Goal: Task Accomplishment & Management: Complete application form

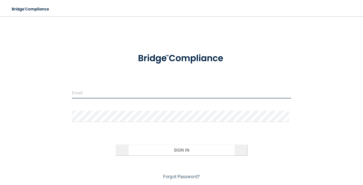
type input "[EMAIL_ADDRESS][DOMAIN_NAME]"
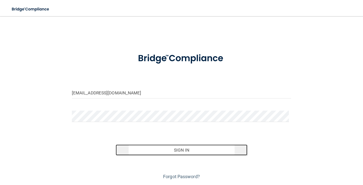
click at [197, 149] on button "Sign In" at bounding box center [182, 149] width 132 height 11
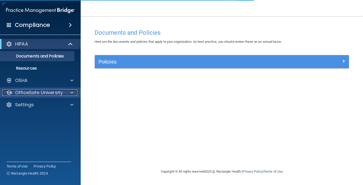
click at [46, 92] on p "OfficeSafe University" at bounding box center [39, 92] width 48 height 6
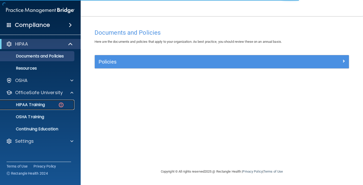
click at [55, 106] on div "HIPAA Training" at bounding box center [37, 104] width 69 height 5
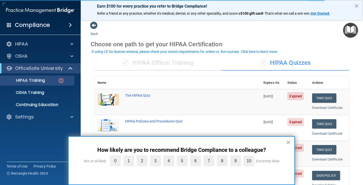
click at [288, 145] on button "×" at bounding box center [288, 142] width 5 height 8
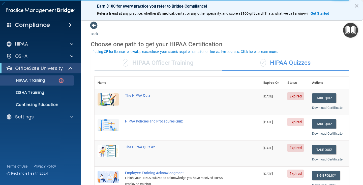
click at [322, 102] on td "Take Quiz Download Certificate" at bounding box center [329, 102] width 40 height 26
click at [321, 95] on button "Take Quiz" at bounding box center [324, 97] width 24 height 9
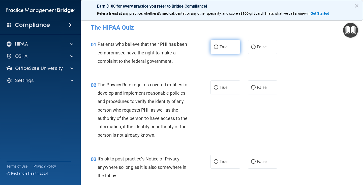
click at [216, 49] on label "True" at bounding box center [226, 47] width 30 height 14
click at [216, 49] on input "True" at bounding box center [216, 47] width 5 height 4
radio input "true"
click at [254, 44] on label "False" at bounding box center [263, 47] width 30 height 14
click at [254, 45] on input "False" at bounding box center [253, 47] width 5 height 4
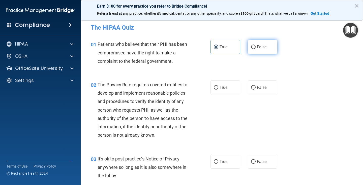
radio input "true"
radio input "false"
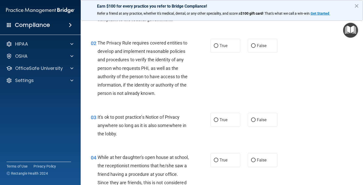
scroll to position [50, 0]
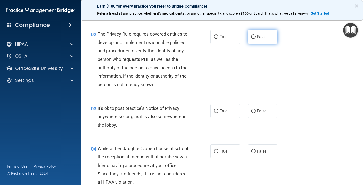
click at [255, 40] on label "False" at bounding box center [263, 37] width 30 height 14
click at [255, 39] on input "False" at bounding box center [253, 37] width 5 height 4
radio input "true"
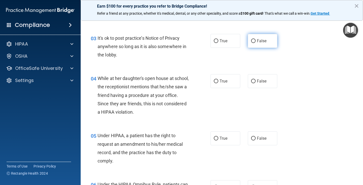
scroll to position [126, 0]
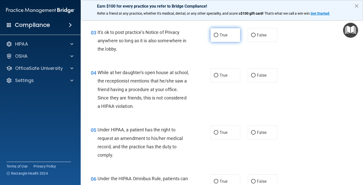
click at [220, 37] on span "True" at bounding box center [224, 35] width 8 height 5
click at [219, 37] on input "True" at bounding box center [216, 35] width 5 height 4
radio input "true"
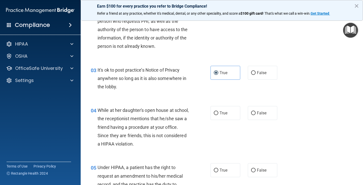
scroll to position [0, 0]
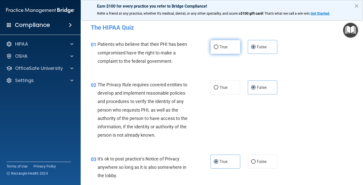
click at [217, 47] on label "True" at bounding box center [226, 47] width 30 height 14
click at [217, 47] on input "True" at bounding box center [216, 47] width 5 height 4
radio input "true"
radio input "false"
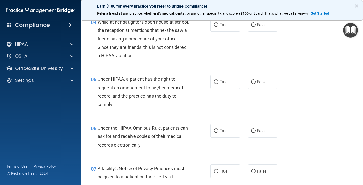
scroll to position [151, 0]
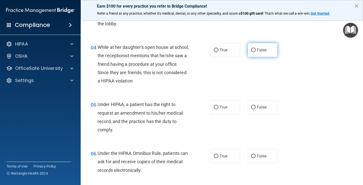
click at [252, 48] on input "False" at bounding box center [253, 50] width 5 height 4
radio input "true"
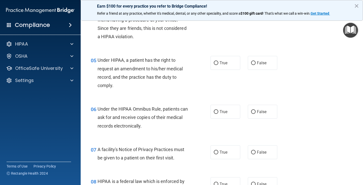
scroll to position [202, 0]
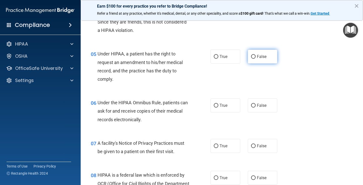
click at [254, 53] on label "False" at bounding box center [263, 56] width 30 height 14
click at [254, 55] on input "False" at bounding box center [253, 57] width 5 height 4
radio input "true"
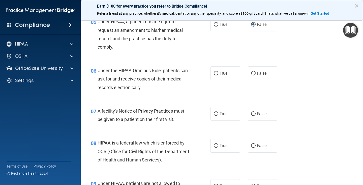
scroll to position [227, 0]
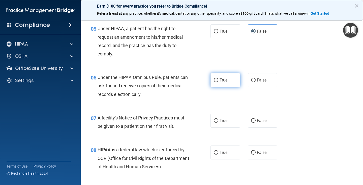
click at [235, 85] on label "True" at bounding box center [226, 80] width 30 height 14
click at [219, 82] on input "True" at bounding box center [216, 80] width 5 height 4
radio input "true"
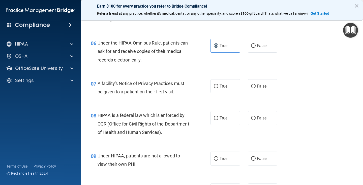
scroll to position [278, 0]
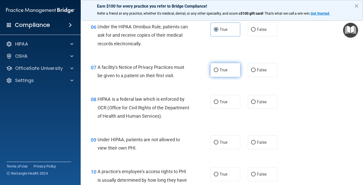
click at [223, 69] on span "True" at bounding box center [224, 69] width 8 height 5
click at [219, 69] on input "True" at bounding box center [216, 70] width 5 height 4
radio input "true"
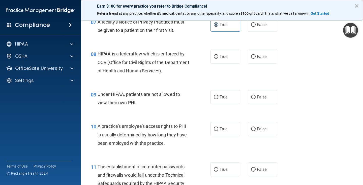
scroll to position [328, 0]
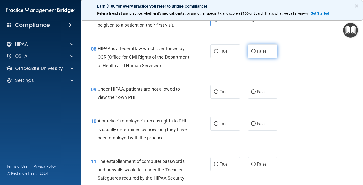
click at [254, 53] on label "False" at bounding box center [263, 51] width 30 height 14
click at [254, 53] on input "False" at bounding box center [253, 51] width 5 height 4
radio input "true"
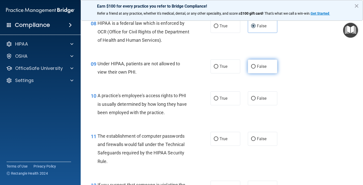
click at [261, 69] on label "False" at bounding box center [263, 66] width 30 height 14
click at [256, 68] on input "False" at bounding box center [253, 67] width 5 height 4
radio input "true"
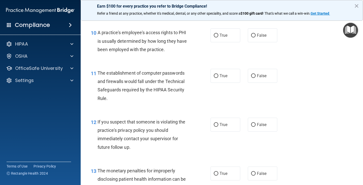
scroll to position [404, 0]
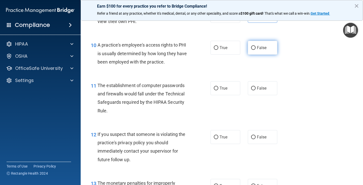
click at [258, 52] on label "False" at bounding box center [263, 48] width 30 height 14
click at [256, 50] on input "False" at bounding box center [253, 48] width 5 height 4
radio input "true"
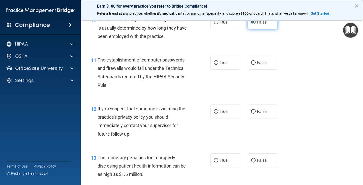
scroll to position [454, 0]
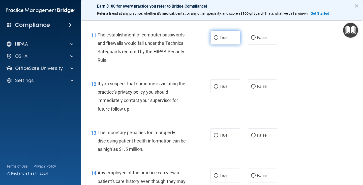
click at [220, 39] on span "True" at bounding box center [224, 37] width 8 height 5
click at [219, 39] on input "True" at bounding box center [216, 38] width 5 height 4
radio input "true"
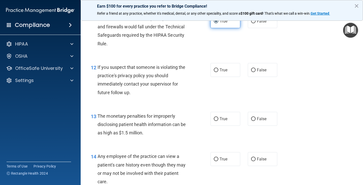
scroll to position [480, 0]
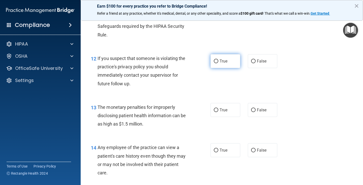
click at [221, 60] on span "True" at bounding box center [224, 61] width 8 height 5
click at [219, 60] on input "True" at bounding box center [216, 61] width 5 height 4
radio input "true"
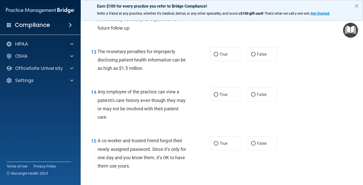
scroll to position [555, 0]
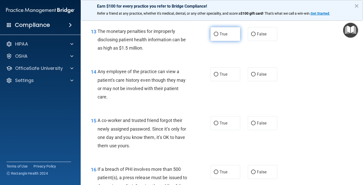
click at [225, 36] on span "True" at bounding box center [224, 34] width 8 height 5
click at [219, 36] on input "True" at bounding box center [216, 34] width 5 height 4
radio input "true"
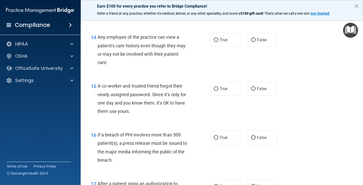
scroll to position [581, 0]
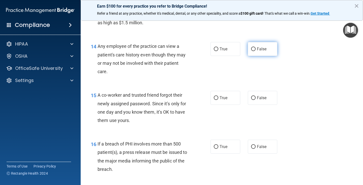
click at [252, 52] on label "False" at bounding box center [263, 49] width 30 height 14
click at [252, 51] on input "False" at bounding box center [253, 49] width 5 height 4
radio input "true"
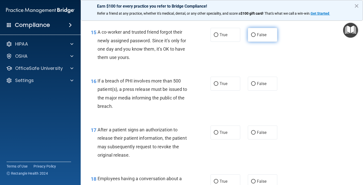
scroll to position [631, 0]
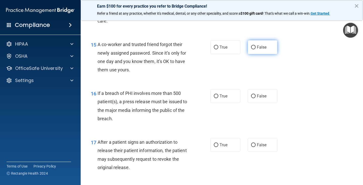
click at [267, 45] on label "False" at bounding box center [263, 47] width 30 height 14
click at [256, 45] on input "False" at bounding box center [253, 47] width 5 height 4
radio input "true"
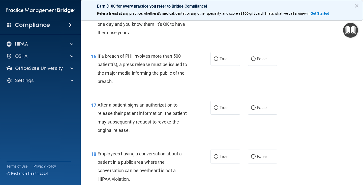
scroll to position [681, 0]
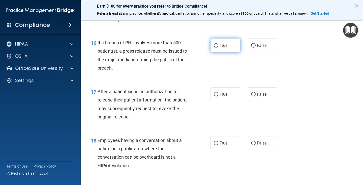
click at [224, 49] on label "True" at bounding box center [226, 45] width 30 height 14
click at [219, 47] on input "True" at bounding box center [216, 46] width 5 height 4
radio input "true"
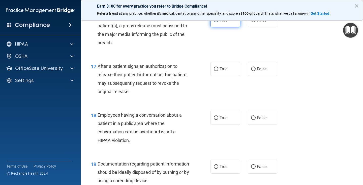
scroll to position [732, 0]
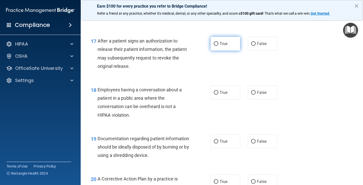
click at [220, 46] on span "True" at bounding box center [224, 43] width 8 height 5
click at [219, 46] on input "True" at bounding box center [216, 44] width 5 height 4
radio input "true"
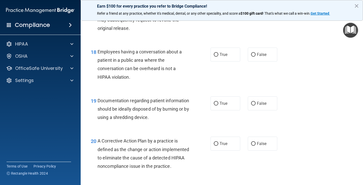
scroll to position [782, 0]
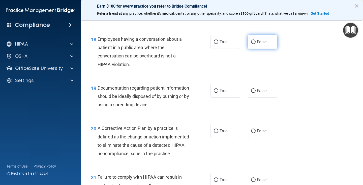
click at [264, 45] on label "False" at bounding box center [263, 42] width 30 height 14
click at [256, 44] on input "False" at bounding box center [253, 42] width 5 height 4
radio input "true"
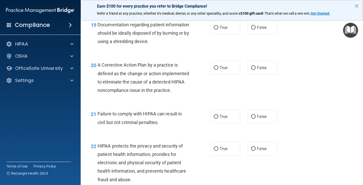
scroll to position [833, 0]
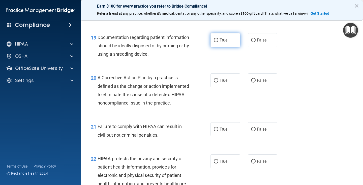
click at [219, 45] on label "True" at bounding box center [226, 40] width 30 height 14
click at [219, 42] on input "True" at bounding box center [216, 40] width 5 height 4
radio input "true"
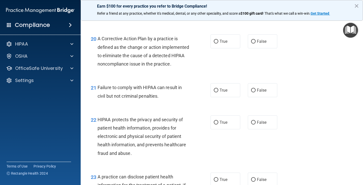
scroll to position [883, 0]
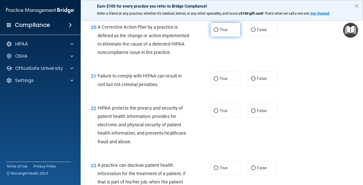
click at [215, 30] on input "True" at bounding box center [216, 30] width 5 height 4
radio input "true"
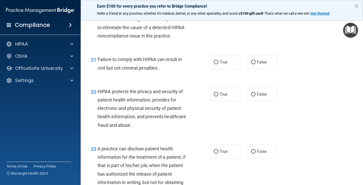
scroll to position [909, 0]
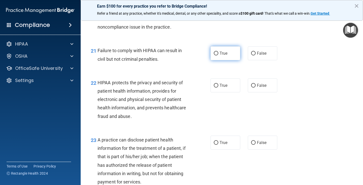
click at [231, 60] on label "True" at bounding box center [226, 53] width 30 height 14
click at [219, 55] on input "True" at bounding box center [216, 53] width 5 height 4
radio input "true"
click at [257, 56] on span "False" at bounding box center [262, 53] width 10 height 5
click at [256, 55] on input "False" at bounding box center [253, 53] width 5 height 4
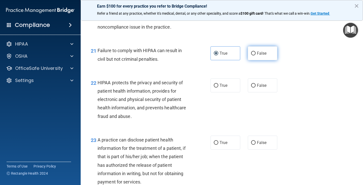
radio input "true"
radio input "false"
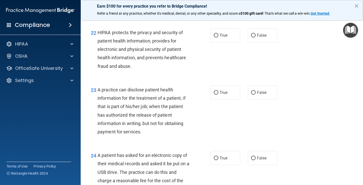
scroll to position [959, 0]
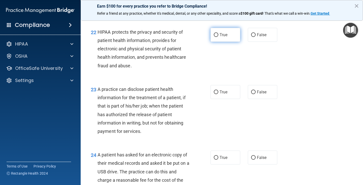
click at [221, 37] on span "True" at bounding box center [224, 34] width 8 height 5
click at [219, 37] on input "True" at bounding box center [216, 35] width 5 height 4
radio input "true"
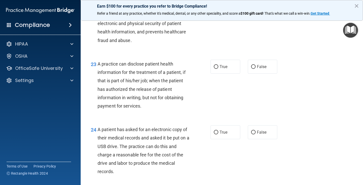
scroll to position [1010, 0]
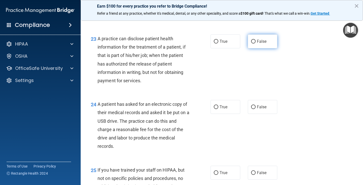
click at [266, 48] on label "False" at bounding box center [263, 41] width 30 height 14
click at [256, 43] on input "False" at bounding box center [253, 42] width 5 height 4
radio input "true"
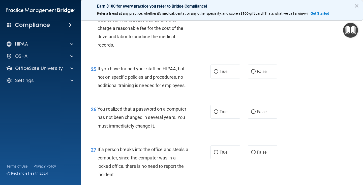
scroll to position [1085, 0]
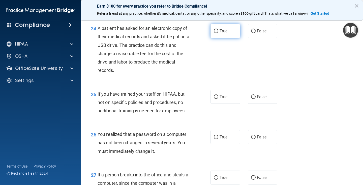
click at [220, 33] on span "True" at bounding box center [224, 31] width 8 height 5
click at [219, 33] on input "True" at bounding box center [216, 31] width 5 height 4
radio input "true"
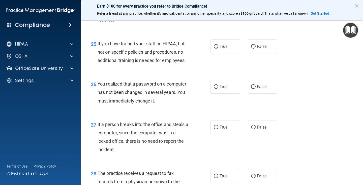
scroll to position [1136, 0]
click at [257, 53] on label "False" at bounding box center [263, 46] width 30 height 14
click at [256, 48] on input "False" at bounding box center [253, 46] width 5 height 4
radio input "true"
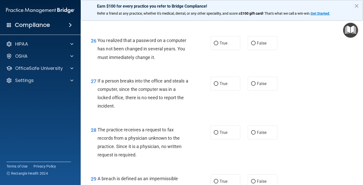
scroll to position [1186, 0]
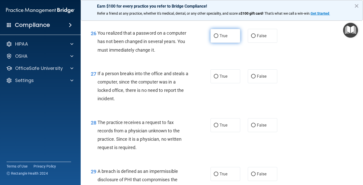
click at [211, 42] on label "True" at bounding box center [226, 36] width 30 height 14
click at [214, 38] on input "True" at bounding box center [216, 36] width 5 height 4
radio input "true"
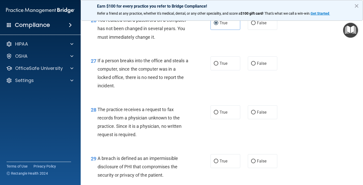
scroll to position [1212, 0]
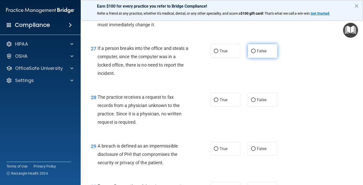
click at [257, 53] on span "False" at bounding box center [262, 50] width 10 height 5
click at [256, 53] on input "False" at bounding box center [253, 51] width 5 height 4
radio input "true"
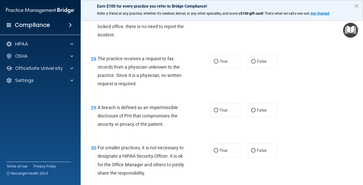
scroll to position [1262, 0]
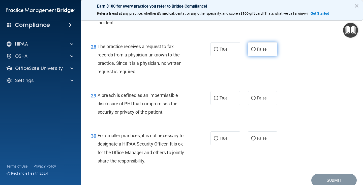
click at [263, 56] on label "False" at bounding box center [263, 49] width 30 height 14
click at [256, 51] on input "False" at bounding box center [253, 49] width 5 height 4
radio input "true"
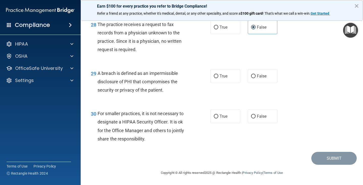
scroll to position [1292, 0]
click at [221, 27] on span "True" at bounding box center [224, 27] width 8 height 5
click at [219, 27] on input "True" at bounding box center [216, 27] width 5 height 4
radio input "true"
radio input "false"
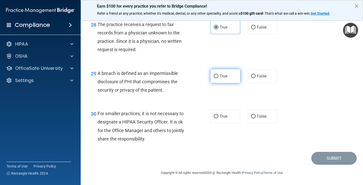
click at [218, 78] on label "True" at bounding box center [226, 76] width 30 height 14
click at [218, 78] on input "True" at bounding box center [216, 76] width 5 height 4
radio input "true"
click at [258, 116] on span "False" at bounding box center [262, 116] width 10 height 5
click at [256, 116] on input "False" at bounding box center [253, 116] width 5 height 4
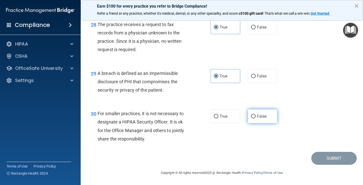
radio input "true"
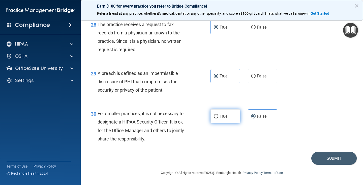
click at [221, 115] on span "True" at bounding box center [224, 116] width 8 height 5
click at [219, 115] on input "True" at bounding box center [216, 116] width 5 height 4
radio input "true"
radio input "false"
click at [334, 157] on button "Submit" at bounding box center [334, 157] width 45 height 13
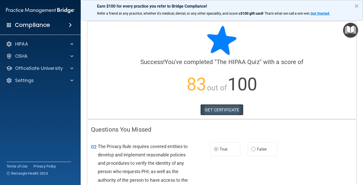
click at [216, 110] on link "GET CERTIFICATE" at bounding box center [222, 109] width 43 height 11
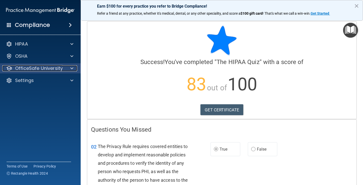
click at [58, 67] on p "OfficeSafe University" at bounding box center [39, 68] width 48 height 6
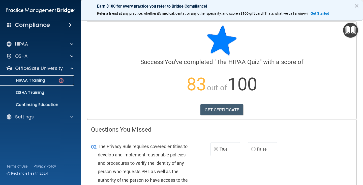
click at [68, 83] on link "HIPAA Training" at bounding box center [35, 80] width 80 height 10
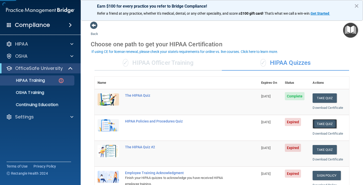
click at [315, 125] on button "Take Quiz" at bounding box center [325, 123] width 24 height 9
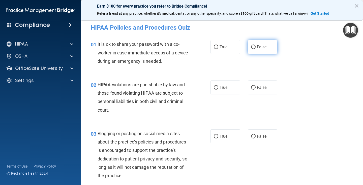
click at [263, 47] on span "False" at bounding box center [262, 46] width 10 height 5
click at [256, 47] on input "False" at bounding box center [253, 47] width 5 height 4
radio input "true"
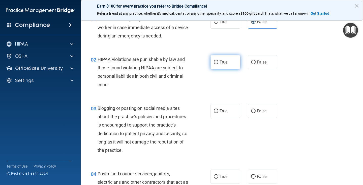
drag, startPoint x: 212, startPoint y: 67, endPoint x: 214, endPoint y: 65, distance: 2.7
click at [214, 65] on label "True" at bounding box center [226, 62] width 30 height 14
click at [214, 64] on input "True" at bounding box center [216, 62] width 5 height 4
radio input "true"
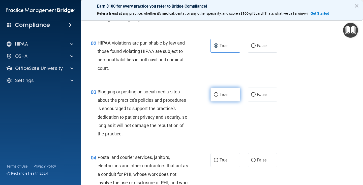
scroll to position [76, 0]
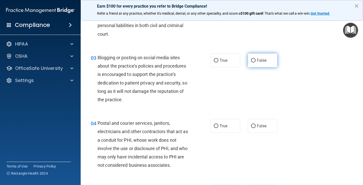
click at [251, 60] on input "False" at bounding box center [253, 61] width 5 height 4
radio input "true"
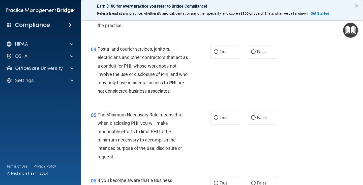
scroll to position [151, 0]
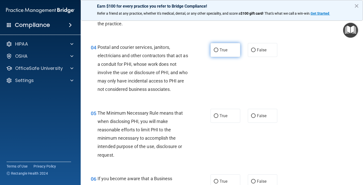
click at [230, 51] on label "True" at bounding box center [226, 50] width 30 height 14
click at [219, 51] on input "True" at bounding box center [216, 50] width 5 height 4
radio input "true"
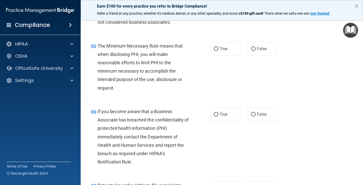
scroll to position [227, 0]
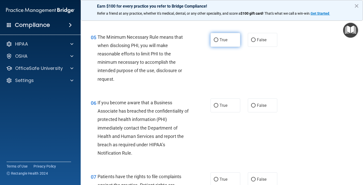
click at [231, 43] on label "True" at bounding box center [226, 40] width 30 height 14
click at [219, 42] on input "True" at bounding box center [216, 40] width 5 height 4
radio input "true"
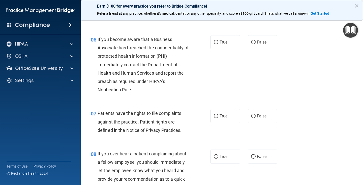
scroll to position [303, 0]
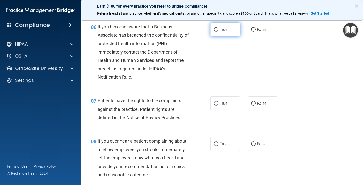
click at [235, 34] on label "True" at bounding box center [226, 29] width 30 height 14
click at [219, 32] on input "True" at bounding box center [216, 30] width 5 height 4
radio input "true"
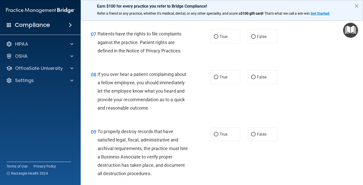
scroll to position [379, 0]
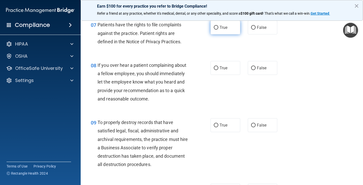
click at [216, 29] on input "True" at bounding box center [216, 28] width 5 height 4
radio input "true"
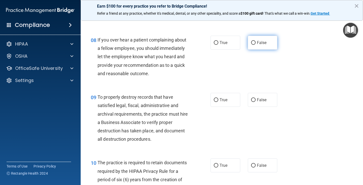
click at [268, 44] on label "False" at bounding box center [263, 43] width 30 height 14
click at [256, 44] on input "False" at bounding box center [253, 43] width 5 height 4
radio input "true"
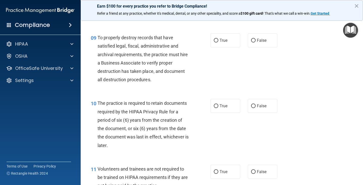
scroll to position [454, 0]
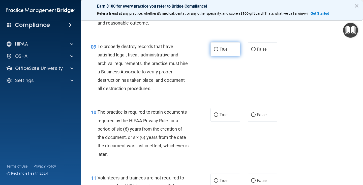
click at [224, 50] on span "True" at bounding box center [224, 49] width 8 height 5
click at [219, 50] on input "True" at bounding box center [216, 49] width 5 height 4
radio input "true"
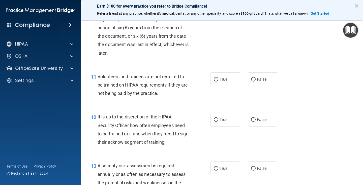
scroll to position [530, 0]
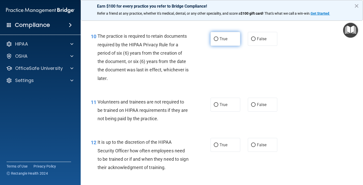
click at [220, 38] on span "True" at bounding box center [224, 38] width 8 height 5
click at [219, 38] on input "True" at bounding box center [216, 39] width 5 height 4
radio input "true"
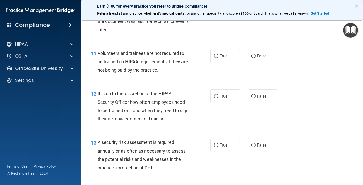
scroll to position [606, 0]
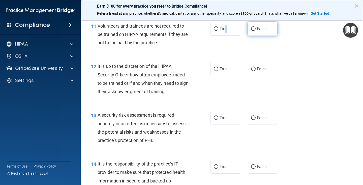
drag, startPoint x: 223, startPoint y: 30, endPoint x: 249, endPoint y: 33, distance: 25.6
click at [246, 32] on div "True False" at bounding box center [246, 29] width 71 height 14
click at [253, 30] on input "False" at bounding box center [253, 29] width 5 height 4
radio input "true"
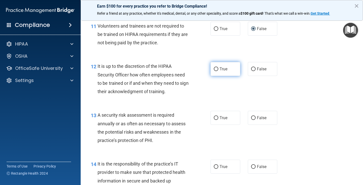
click at [224, 71] on label "True" at bounding box center [226, 69] width 30 height 14
click at [219, 71] on input "True" at bounding box center [216, 69] width 5 height 4
radio input "true"
click at [257, 67] on span "False" at bounding box center [262, 68] width 10 height 5
click at [255, 67] on input "False" at bounding box center [253, 69] width 5 height 4
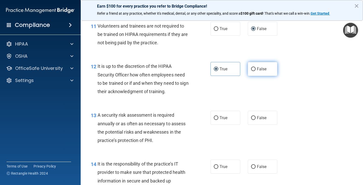
radio input "true"
click at [226, 71] on span "True" at bounding box center [224, 68] width 8 height 5
click at [219, 71] on input "True" at bounding box center [216, 69] width 5 height 4
radio input "true"
radio input "false"
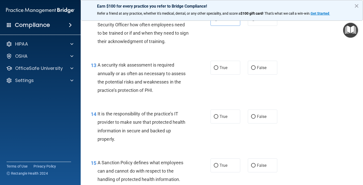
scroll to position [656, 0]
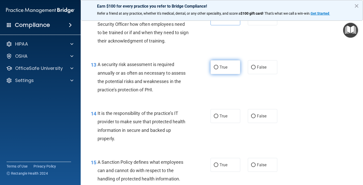
click at [227, 69] on label "True" at bounding box center [226, 67] width 30 height 14
click at [219, 69] on input "True" at bounding box center [216, 67] width 5 height 4
radio input "true"
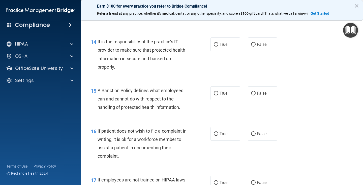
scroll to position [732, 0]
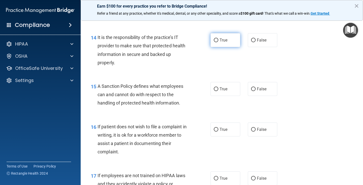
click at [222, 43] on label "True" at bounding box center [226, 40] width 30 height 14
click at [219, 42] on input "True" at bounding box center [216, 40] width 5 height 4
radio input "true"
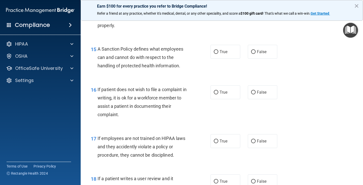
scroll to position [782, 0]
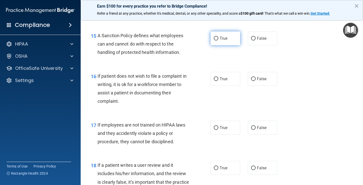
click at [216, 41] on label "True" at bounding box center [226, 38] width 30 height 14
click at [216, 40] on input "True" at bounding box center [216, 39] width 5 height 4
radio input "true"
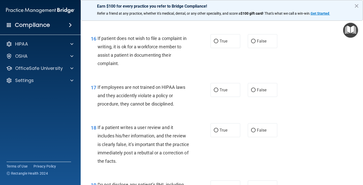
scroll to position [833, 0]
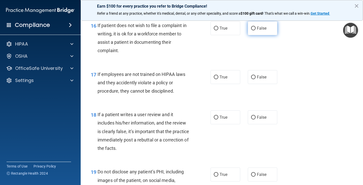
click at [262, 28] on span "False" at bounding box center [262, 28] width 10 height 5
click at [256, 28] on input "False" at bounding box center [253, 29] width 5 height 4
radio input "true"
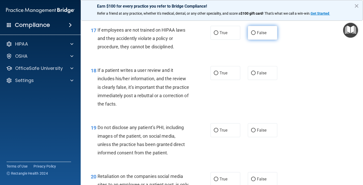
scroll to position [883, 0]
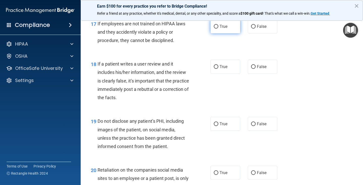
click at [216, 30] on label "True" at bounding box center [226, 26] width 30 height 14
click at [216, 29] on input "True" at bounding box center [216, 27] width 5 height 4
radio input "true"
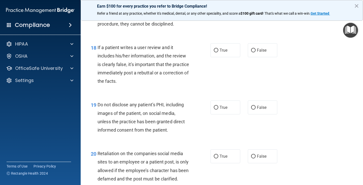
scroll to position [909, 0]
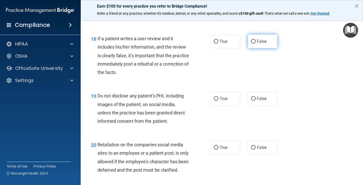
click at [261, 46] on label "False" at bounding box center [263, 41] width 30 height 14
click at [256, 43] on input "False" at bounding box center [253, 42] width 5 height 4
radio input "true"
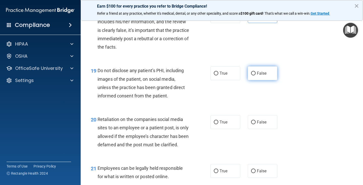
scroll to position [959, 0]
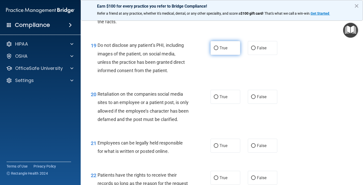
click at [220, 51] on label "True" at bounding box center [226, 48] width 30 height 14
click at [219, 50] on input "True" at bounding box center [216, 48] width 5 height 4
radio input "true"
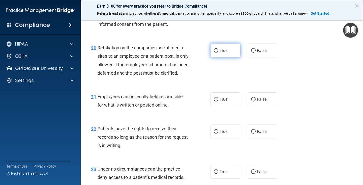
scroll to position [1010, 0]
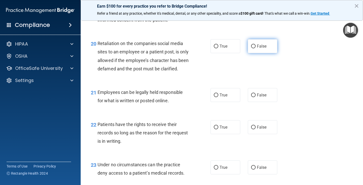
click at [259, 45] on span "False" at bounding box center [262, 46] width 10 height 5
click at [256, 45] on input "False" at bounding box center [253, 46] width 5 height 4
radio input "true"
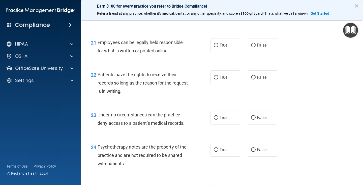
scroll to position [1060, 0]
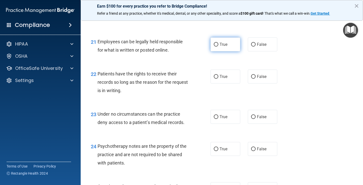
click at [230, 51] on label "True" at bounding box center [226, 44] width 30 height 14
click at [219, 46] on input "True" at bounding box center [216, 45] width 5 height 4
radio input "true"
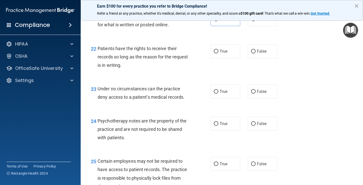
scroll to position [1111, 0]
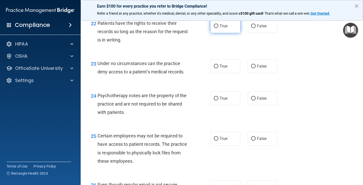
click at [228, 33] on label "True" at bounding box center [226, 26] width 30 height 14
click at [219, 28] on input "True" at bounding box center [216, 26] width 5 height 4
radio input "true"
click at [218, 73] on label "True" at bounding box center [226, 66] width 30 height 14
click at [218, 68] on input "True" at bounding box center [216, 66] width 5 height 4
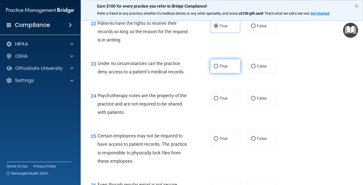
radio input "true"
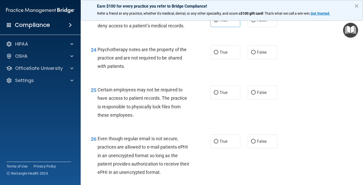
scroll to position [1161, 0]
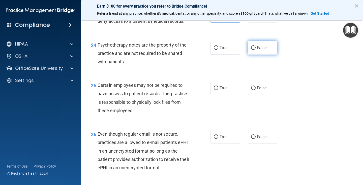
click at [264, 55] on label "False" at bounding box center [263, 48] width 30 height 14
click at [256, 50] on input "False" at bounding box center [253, 48] width 5 height 4
radio input "true"
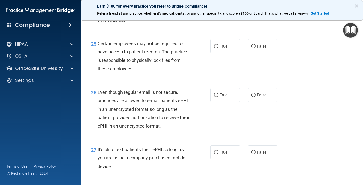
scroll to position [1212, 0]
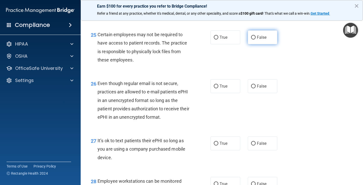
click at [251, 39] on input "False" at bounding box center [253, 38] width 5 height 4
radio input "true"
click at [248, 44] on label "False" at bounding box center [263, 37] width 30 height 14
click at [251, 39] on input "False" at bounding box center [253, 38] width 5 height 4
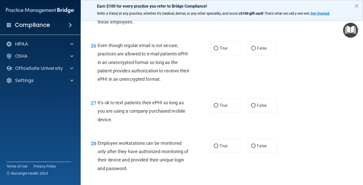
scroll to position [1262, 0]
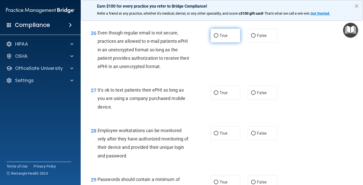
click at [220, 38] on span "True" at bounding box center [224, 35] width 8 height 5
click at [219, 38] on input "True" at bounding box center [216, 36] width 5 height 4
radio input "true"
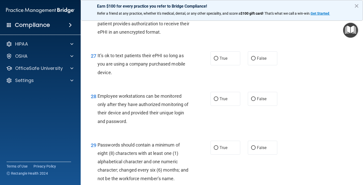
scroll to position [1313, 0]
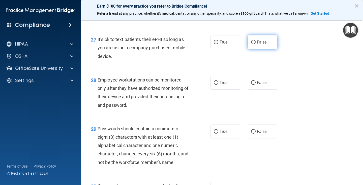
click at [257, 44] on span "False" at bounding box center [262, 42] width 10 height 5
click at [256, 44] on input "False" at bounding box center [253, 42] width 5 height 4
radio input "true"
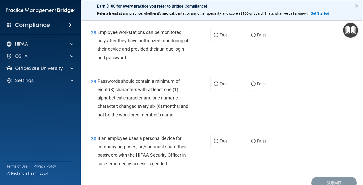
scroll to position [1363, 0]
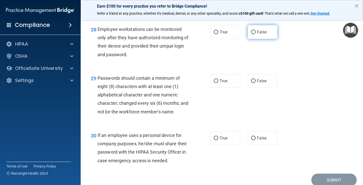
click at [255, 39] on label "False" at bounding box center [263, 32] width 30 height 14
click at [255, 34] on input "False" at bounding box center [253, 32] width 5 height 4
radio input "true"
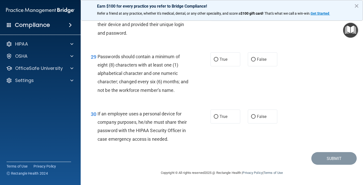
scroll to position [1393, 0]
click at [220, 60] on span "True" at bounding box center [224, 59] width 8 height 5
click at [218, 60] on input "True" at bounding box center [216, 60] width 5 height 4
radio input "true"
click at [266, 120] on label "False" at bounding box center [263, 116] width 30 height 14
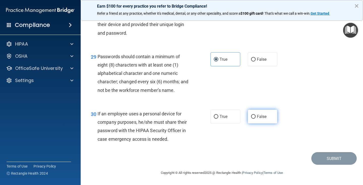
click at [256, 118] on input "False" at bounding box center [253, 117] width 5 height 4
radio input "true"
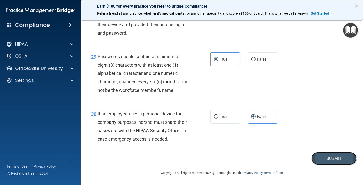
click at [326, 158] on button "Submit" at bounding box center [334, 158] width 45 height 13
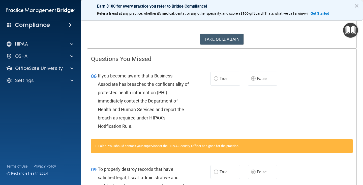
scroll to position [50, 0]
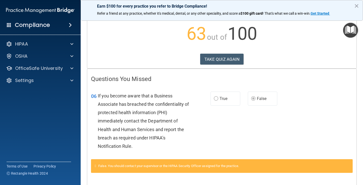
click at [221, 98] on span "True" at bounding box center [224, 98] width 8 height 5
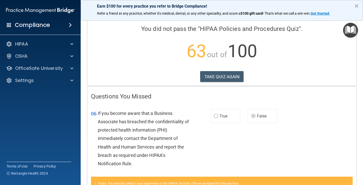
scroll to position [0, 0]
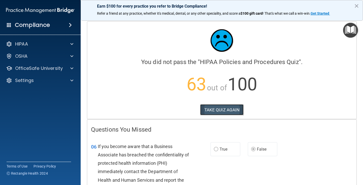
click at [220, 107] on button "TAKE QUIZ AGAIN" at bounding box center [222, 109] width 44 height 11
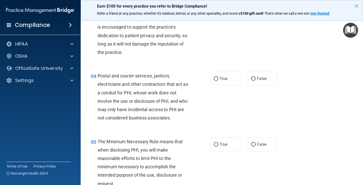
scroll to position [151, 0]
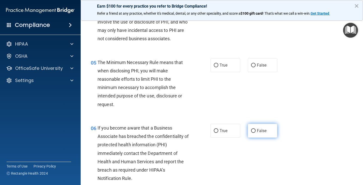
click at [253, 129] on input "False" at bounding box center [253, 131] width 5 height 4
radio input "true"
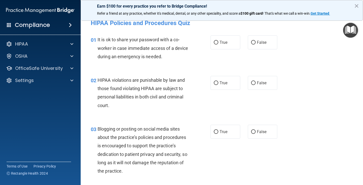
scroll to position [0, 0]
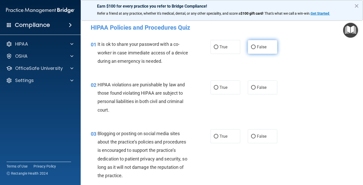
click at [253, 47] on input "False" at bounding box center [253, 47] width 5 height 4
radio input "true"
click at [218, 90] on label "True" at bounding box center [226, 87] width 30 height 14
click at [218, 89] on input "True" at bounding box center [216, 88] width 5 height 4
radio input "true"
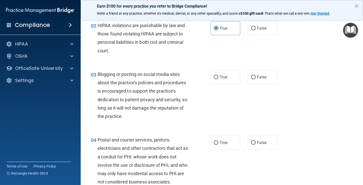
scroll to position [76, 0]
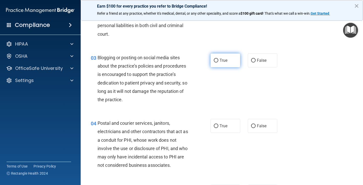
click at [226, 62] on label "True" at bounding box center [226, 60] width 30 height 14
click at [219, 62] on input "True" at bounding box center [216, 61] width 5 height 4
radio input "true"
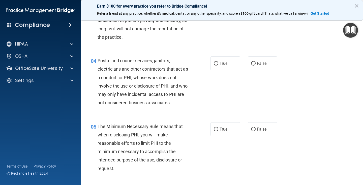
scroll to position [151, 0]
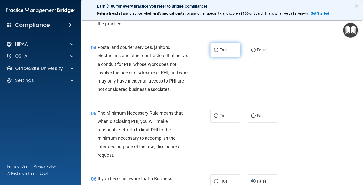
click at [217, 50] on label "True" at bounding box center [226, 50] width 30 height 14
click at [217, 50] on input "True" at bounding box center [216, 50] width 5 height 4
radio input "true"
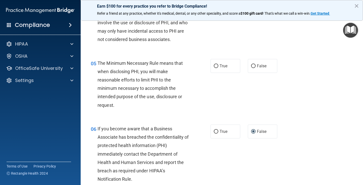
scroll to position [202, 0]
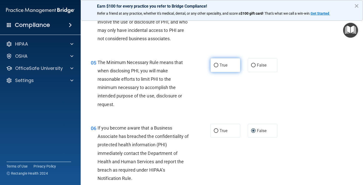
click at [222, 65] on span "True" at bounding box center [224, 65] width 8 height 5
click at [219, 65] on input "True" at bounding box center [216, 65] width 5 height 4
radio input "true"
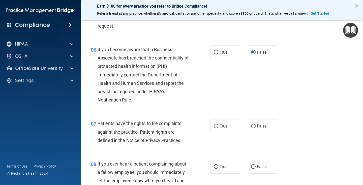
scroll to position [303, 0]
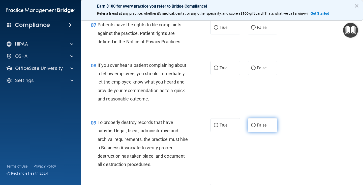
click at [251, 124] on input "False" at bounding box center [253, 125] width 5 height 4
radio input "true"
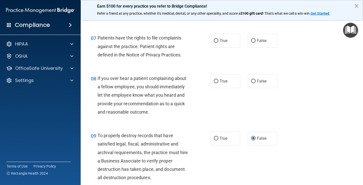
scroll to position [353, 0]
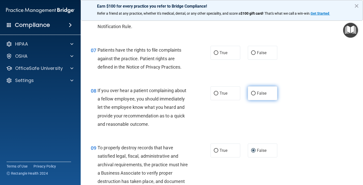
click at [258, 96] on label "False" at bounding box center [263, 93] width 30 height 14
click at [256, 95] on input "False" at bounding box center [253, 93] width 5 height 4
radio input "true"
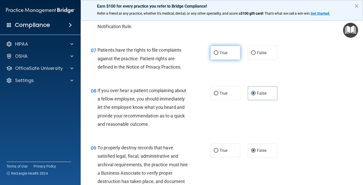
click at [230, 56] on label "True" at bounding box center [226, 53] width 30 height 14
click at [219, 55] on input "True" at bounding box center [216, 53] width 5 height 4
radio input "true"
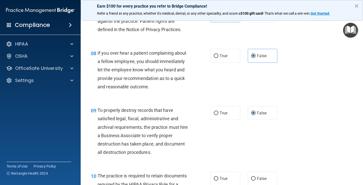
scroll to position [505, 0]
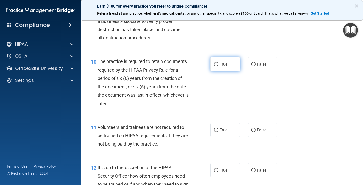
click at [221, 65] on span "True" at bounding box center [224, 64] width 8 height 5
click at [219, 65] on input "True" at bounding box center [216, 64] width 5 height 4
radio input "true"
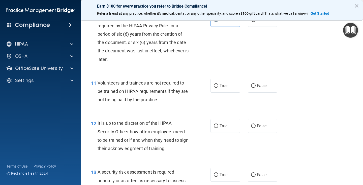
scroll to position [555, 0]
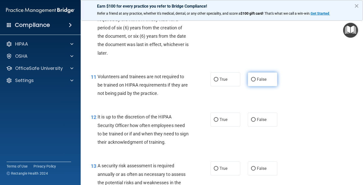
click at [261, 80] on span "False" at bounding box center [262, 79] width 10 height 5
click at [256, 80] on input "False" at bounding box center [253, 79] width 5 height 4
radio input "true"
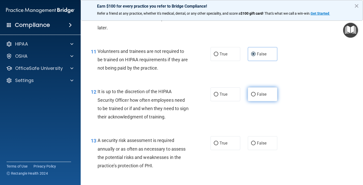
click at [265, 97] on label "False" at bounding box center [263, 94] width 30 height 14
click at [256, 96] on input "False" at bounding box center [253, 94] width 5 height 4
radio input "true"
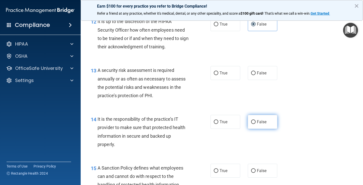
scroll to position [656, 0]
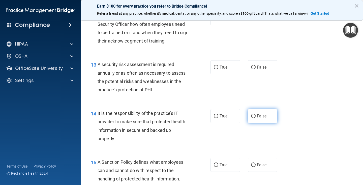
click at [255, 116] on label "False" at bounding box center [263, 116] width 30 height 14
click at [255, 116] on input "False" at bounding box center [253, 116] width 5 height 4
radio input "true"
click at [255, 169] on label "False" at bounding box center [263, 165] width 30 height 14
click at [255, 167] on input "False" at bounding box center [253, 165] width 5 height 4
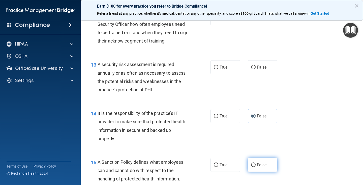
radio input "true"
click at [228, 69] on label "True" at bounding box center [226, 67] width 30 height 14
click at [219, 69] on input "True" at bounding box center [216, 67] width 5 height 4
radio input "true"
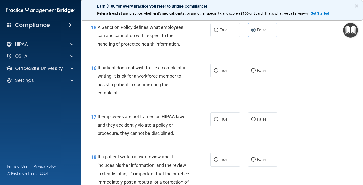
scroll to position [808, 0]
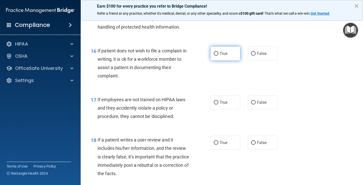
click at [211, 50] on label "True" at bounding box center [226, 53] width 30 height 14
click at [214, 52] on input "True" at bounding box center [216, 54] width 5 height 4
radio input "true"
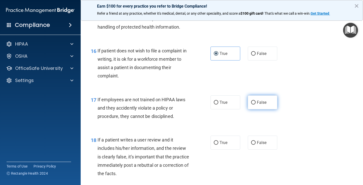
click at [255, 106] on label "False" at bounding box center [263, 102] width 30 height 14
click at [255, 104] on input "False" at bounding box center [253, 102] width 5 height 4
radio input "true"
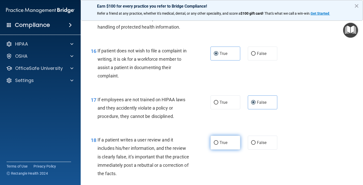
scroll to position [833, 0]
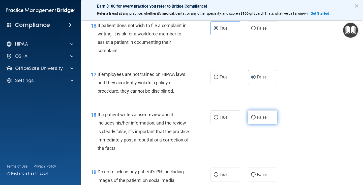
click at [254, 119] on label "False" at bounding box center [263, 117] width 30 height 14
click at [254, 119] on input "False" at bounding box center [253, 117] width 5 height 4
radio input "true"
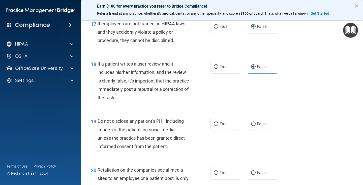
scroll to position [909, 0]
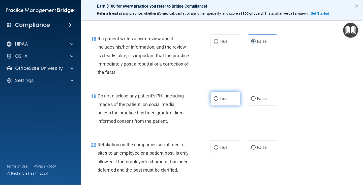
click at [226, 98] on span "True" at bounding box center [224, 98] width 8 height 5
click at [219, 98] on input "True" at bounding box center [216, 99] width 5 height 4
radio input "true"
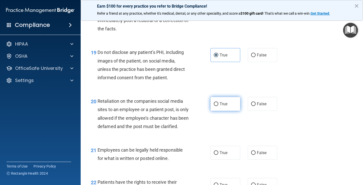
scroll to position [959, 0]
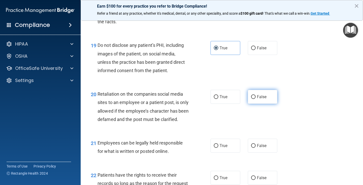
click at [248, 97] on label "False" at bounding box center [263, 97] width 30 height 14
click at [251, 97] on input "False" at bounding box center [253, 97] width 5 height 4
radio input "true"
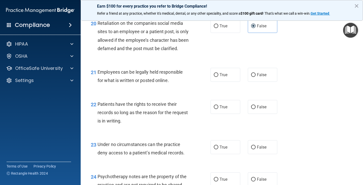
scroll to position [1035, 0]
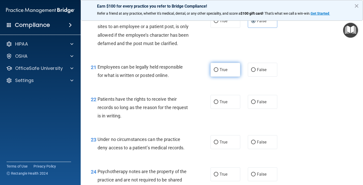
click at [214, 76] on label "True" at bounding box center [226, 70] width 30 height 14
click at [214, 72] on input "True" at bounding box center [216, 70] width 5 height 4
radio input "true"
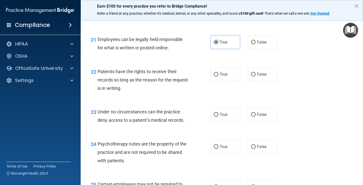
scroll to position [1085, 0]
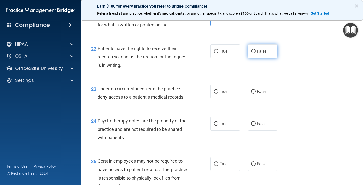
click at [251, 53] on input "False" at bounding box center [253, 51] width 5 height 4
radio input "true"
click at [254, 98] on label "False" at bounding box center [263, 91] width 30 height 14
click at [254, 93] on input "False" at bounding box center [253, 92] width 5 height 4
radio input "true"
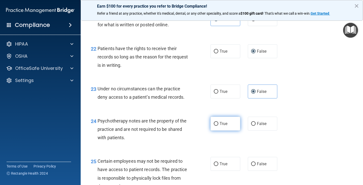
click at [219, 130] on label "True" at bounding box center [226, 123] width 30 height 14
click at [219, 125] on input "True" at bounding box center [216, 124] width 5 height 4
radio input "true"
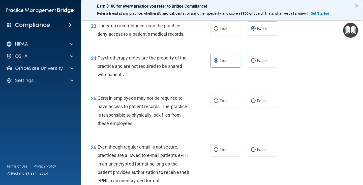
scroll to position [1161, 0]
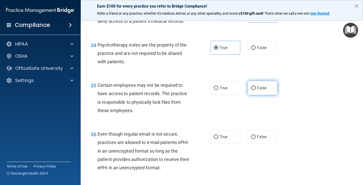
click at [257, 90] on span "False" at bounding box center [262, 87] width 10 height 5
click at [255, 90] on input "False" at bounding box center [253, 88] width 5 height 4
radio input "true"
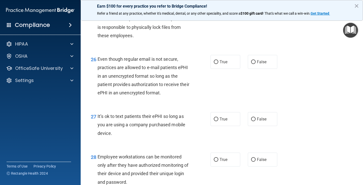
scroll to position [1237, 0]
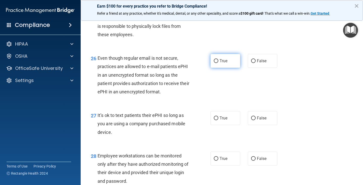
click at [211, 68] on label "True" at bounding box center [226, 61] width 30 height 14
click at [214, 63] on input "True" at bounding box center [216, 61] width 5 height 4
radio input "true"
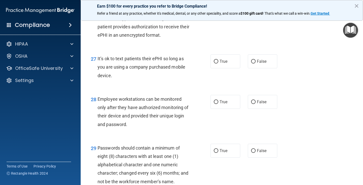
scroll to position [1313, 0]
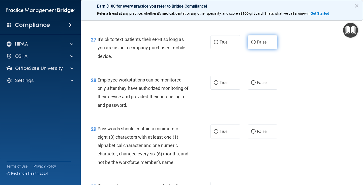
click at [254, 49] on label "False" at bounding box center [263, 42] width 30 height 14
click at [254, 44] on input "False" at bounding box center [253, 42] width 5 height 4
radio input "true"
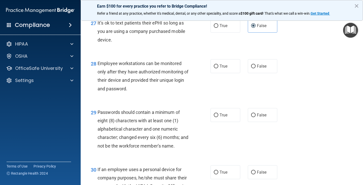
scroll to position [1338, 0]
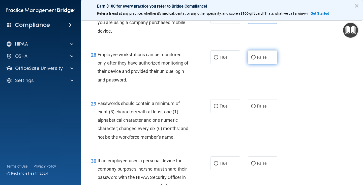
click at [253, 59] on input "False" at bounding box center [253, 58] width 5 height 4
radio input "true"
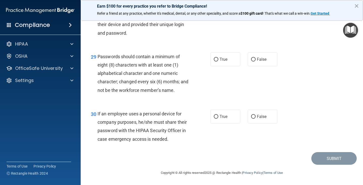
scroll to position [1393, 0]
click at [227, 61] on label "True" at bounding box center [226, 59] width 30 height 14
click at [219, 61] on input "True" at bounding box center [216, 60] width 5 height 4
radio input "true"
click at [251, 116] on input "False" at bounding box center [253, 117] width 5 height 4
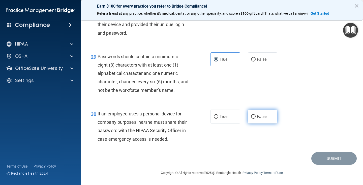
radio input "true"
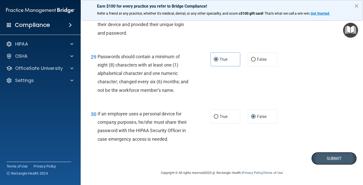
click at [335, 161] on button "Submit" at bounding box center [334, 158] width 45 height 13
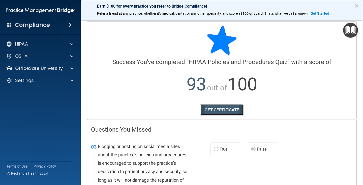
click at [226, 111] on link "GET CERTIFICATE" at bounding box center [222, 109] width 43 height 11
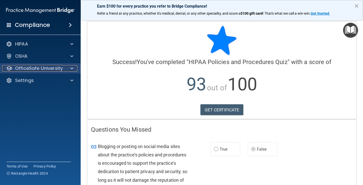
click at [65, 69] on div at bounding box center [71, 68] width 13 height 6
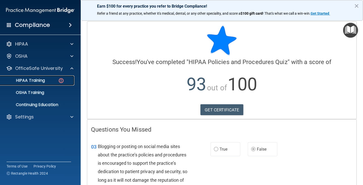
click at [65, 81] on div "HIPAA Training" at bounding box center [37, 80] width 69 height 5
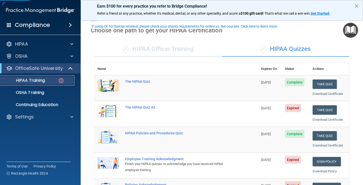
scroll to position [25, 0]
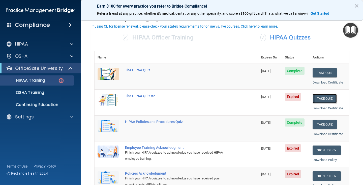
click at [323, 99] on button "Take Quiz" at bounding box center [325, 98] width 24 height 9
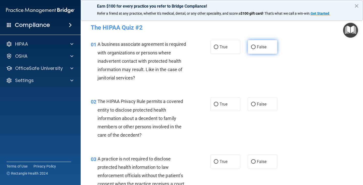
click at [259, 46] on span "False" at bounding box center [262, 46] width 10 height 5
click at [256, 46] on input "False" at bounding box center [253, 47] width 5 height 4
radio input "true"
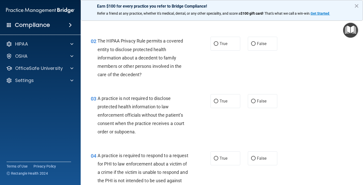
scroll to position [76, 0]
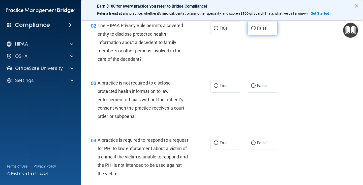
click at [253, 28] on input "False" at bounding box center [253, 29] width 5 height 4
radio input "true"
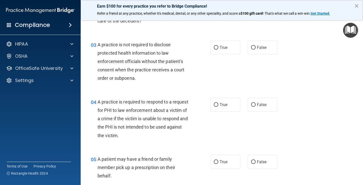
scroll to position [126, 0]
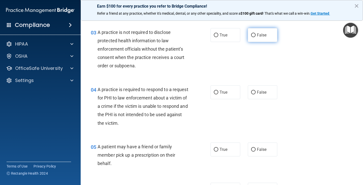
click at [253, 37] on input "False" at bounding box center [253, 35] width 5 height 4
radio input "true"
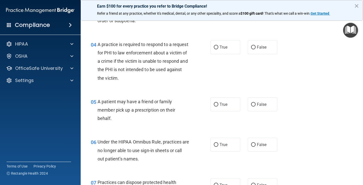
scroll to position [177, 0]
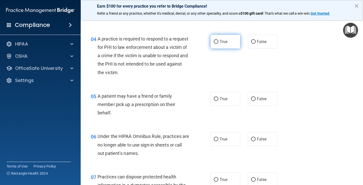
click at [214, 41] on input "True" at bounding box center [216, 42] width 5 height 4
radio input "true"
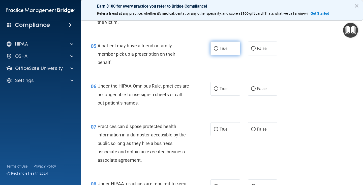
scroll to position [227, 0]
click at [260, 53] on label "False" at bounding box center [263, 48] width 30 height 14
click at [256, 50] on input "False" at bounding box center [253, 48] width 5 height 4
radio input "true"
click at [223, 52] on label "True" at bounding box center [226, 48] width 30 height 14
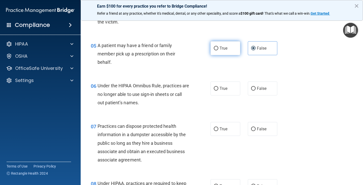
click at [219, 50] on input "True" at bounding box center [216, 48] width 5 height 4
radio input "true"
radio input "false"
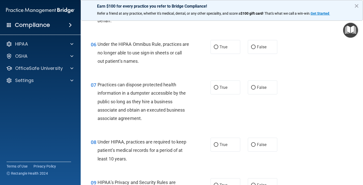
scroll to position [278, 0]
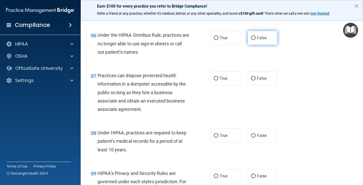
click at [251, 42] on label "False" at bounding box center [263, 38] width 30 height 14
click at [251, 40] on input "False" at bounding box center [253, 38] width 5 height 4
radio input "true"
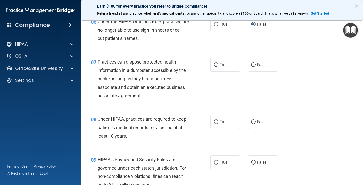
scroll to position [303, 0]
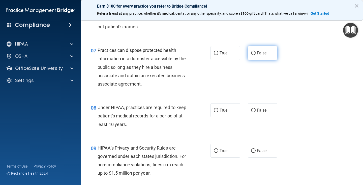
click at [257, 53] on span "False" at bounding box center [262, 52] width 10 height 5
click at [256, 53] on input "False" at bounding box center [253, 53] width 5 height 4
radio input "true"
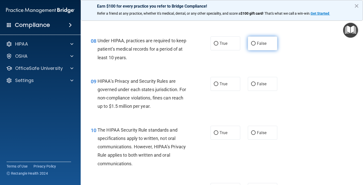
scroll to position [379, 0]
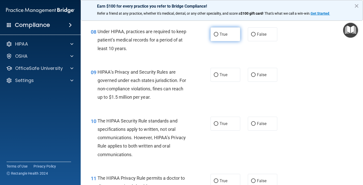
click at [220, 39] on label "True" at bounding box center [226, 34] width 30 height 14
click at [219, 36] on input "True" at bounding box center [216, 35] width 5 height 4
radio input "true"
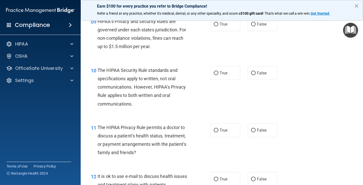
scroll to position [404, 0]
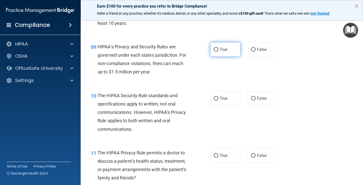
click at [226, 52] on label "True" at bounding box center [226, 49] width 30 height 14
click at [219, 51] on input "True" at bounding box center [216, 50] width 5 height 4
radio input "true"
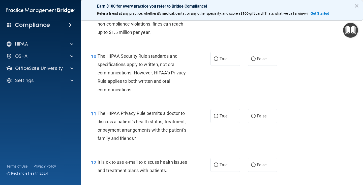
scroll to position [454, 0]
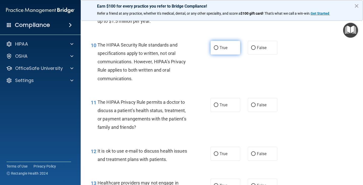
click at [214, 48] on input "True" at bounding box center [216, 48] width 5 height 4
radio input "true"
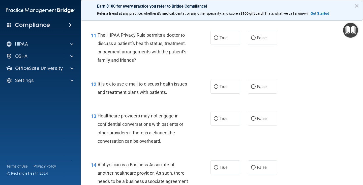
scroll to position [530, 0]
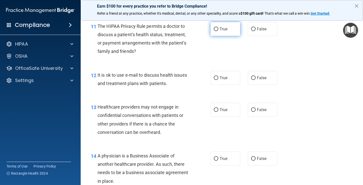
click at [234, 31] on label "True" at bounding box center [226, 29] width 30 height 14
click at [219, 31] on input "True" at bounding box center [216, 29] width 5 height 4
radio input "true"
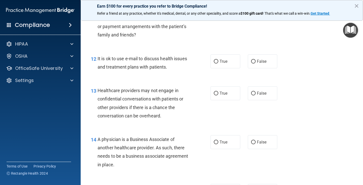
scroll to position [555, 0]
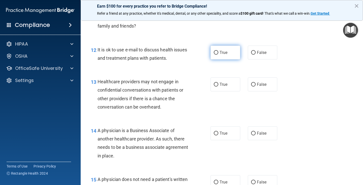
click at [221, 54] on span "True" at bounding box center [224, 52] width 8 height 5
click at [219, 54] on input "True" at bounding box center [216, 53] width 5 height 4
radio input "true"
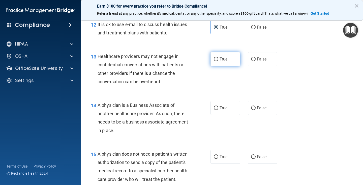
click at [235, 59] on label "True" at bounding box center [226, 59] width 30 height 14
click at [219, 59] on input "True" at bounding box center [216, 59] width 5 height 4
radio input "true"
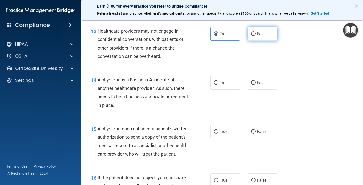
click at [248, 32] on label "False" at bounding box center [263, 34] width 30 height 14
click at [251, 32] on input "False" at bounding box center [253, 34] width 5 height 4
radio input "true"
radio input "false"
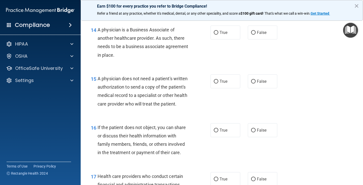
scroll to position [656, 0]
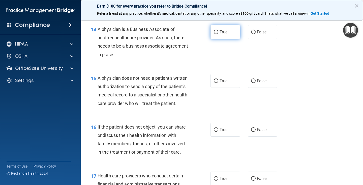
click at [220, 32] on span "True" at bounding box center [224, 32] width 8 height 5
click at [219, 32] on input "True" at bounding box center [216, 32] width 5 height 4
radio input "true"
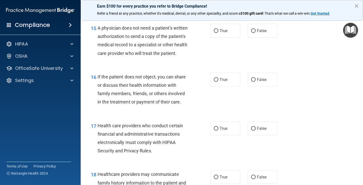
scroll to position [707, 0]
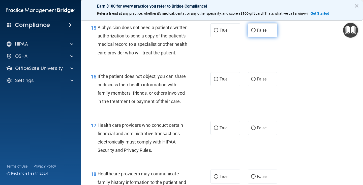
click at [261, 35] on label "False" at bounding box center [263, 30] width 30 height 14
click at [256, 32] on input "False" at bounding box center [253, 31] width 5 height 4
radio input "true"
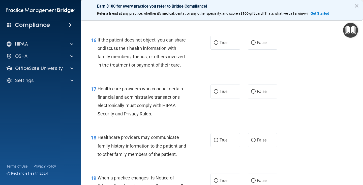
scroll to position [757, 0]
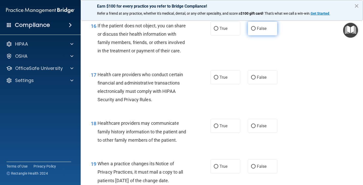
click at [257, 31] on span "False" at bounding box center [262, 28] width 10 height 5
click at [255, 31] on input "False" at bounding box center [253, 29] width 5 height 4
radio input "true"
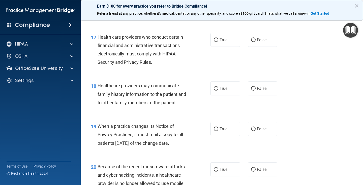
scroll to position [808, 0]
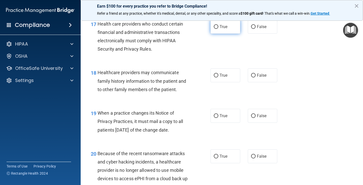
click at [217, 34] on label "True" at bounding box center [226, 27] width 30 height 14
click at [217, 29] on input "True" at bounding box center [216, 27] width 5 height 4
radio input "true"
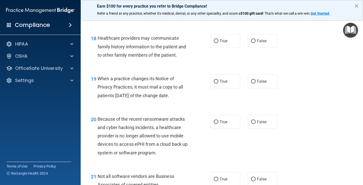
scroll to position [858, 0]
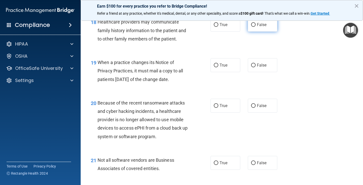
click at [257, 32] on label "False" at bounding box center [263, 25] width 30 height 14
click at [256, 27] on input "False" at bounding box center [253, 25] width 5 height 4
radio input "true"
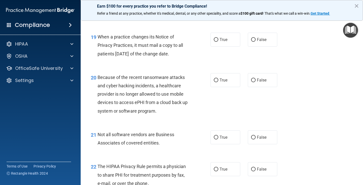
scroll to position [883, 0]
click at [225, 42] on span "True" at bounding box center [224, 39] width 8 height 5
click at [219, 42] on input "True" at bounding box center [216, 40] width 5 height 4
radio input "true"
click at [212, 87] on label "True" at bounding box center [226, 80] width 30 height 14
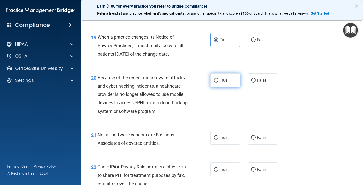
click at [214, 82] on input "True" at bounding box center [216, 80] width 5 height 4
radio input "true"
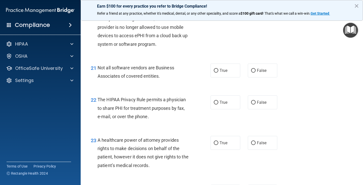
scroll to position [959, 0]
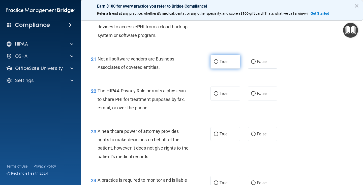
click at [226, 68] on label "True" at bounding box center [226, 62] width 30 height 14
click at [219, 64] on input "True" at bounding box center [216, 62] width 5 height 4
radio input "true"
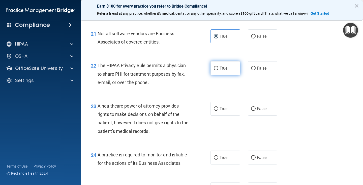
click at [218, 75] on label "True" at bounding box center [226, 68] width 30 height 14
click at [218, 70] on input "True" at bounding box center [216, 68] width 5 height 4
radio input "true"
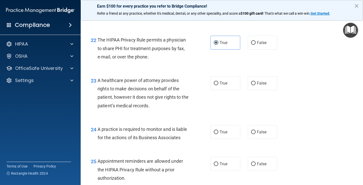
scroll to position [1035, 0]
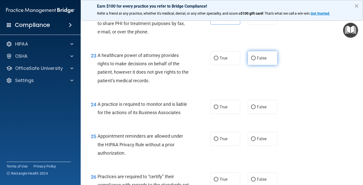
click at [258, 60] on span "False" at bounding box center [262, 58] width 10 height 5
click at [256, 60] on input "False" at bounding box center [253, 58] width 5 height 4
radio input "true"
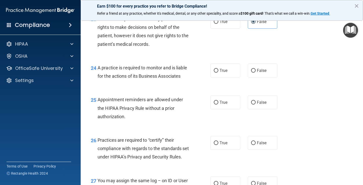
scroll to position [1060, 0]
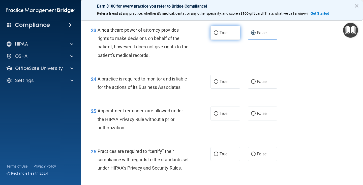
click at [222, 37] on label "True" at bounding box center [226, 33] width 30 height 14
click at [219, 35] on input "True" at bounding box center [216, 33] width 5 height 4
radio input "true"
radio input "false"
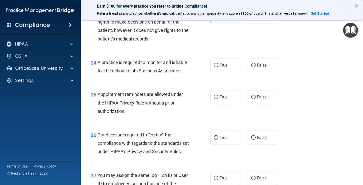
scroll to position [1085, 0]
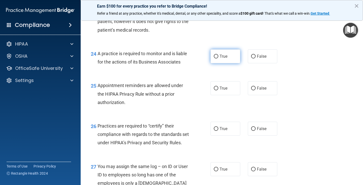
click at [220, 59] on span "True" at bounding box center [224, 56] width 8 height 5
click at [219, 58] on input "True" at bounding box center [216, 57] width 5 height 4
radio input "true"
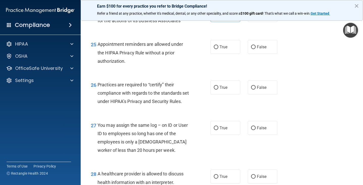
scroll to position [1136, 0]
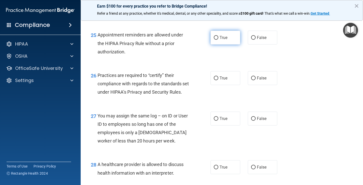
click at [220, 40] on span "True" at bounding box center [224, 37] width 8 height 5
click at [219, 40] on input "True" at bounding box center [216, 38] width 5 height 4
radio input "true"
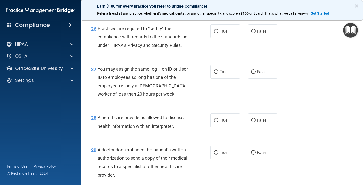
scroll to position [1186, 0]
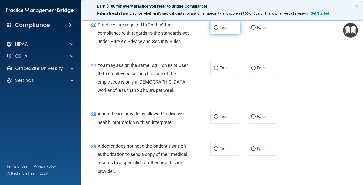
click at [224, 30] on span "True" at bounding box center [224, 27] width 8 height 5
click at [219, 30] on input "True" at bounding box center [216, 28] width 5 height 4
radio input "true"
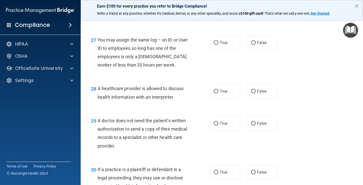
scroll to position [1237, 0]
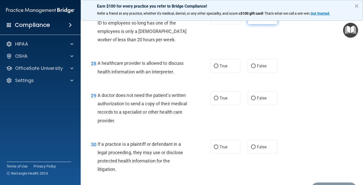
click at [263, 20] on span "False" at bounding box center [262, 17] width 10 height 5
click at [256, 19] on input "False" at bounding box center [253, 18] width 5 height 4
radio input "true"
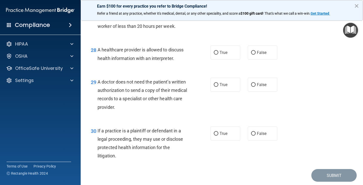
scroll to position [1262, 0]
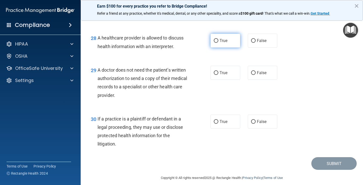
click at [222, 43] on span "True" at bounding box center [224, 40] width 8 height 5
click at [219, 43] on input "True" at bounding box center [216, 41] width 5 height 4
radio input "true"
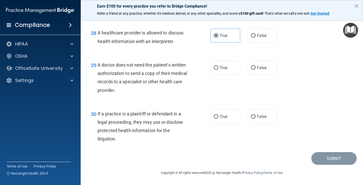
scroll to position [1292, 0]
click at [257, 69] on span "False" at bounding box center [262, 67] width 10 height 5
click at [255, 69] on input "False" at bounding box center [253, 68] width 5 height 4
radio input "true"
click at [225, 114] on span "True" at bounding box center [224, 116] width 8 height 5
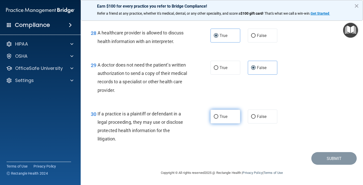
click at [219, 115] on input "True" at bounding box center [216, 117] width 5 height 4
radio input "true"
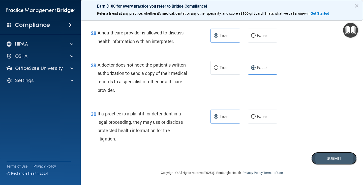
click at [327, 159] on button "Submit" at bounding box center [334, 158] width 45 height 13
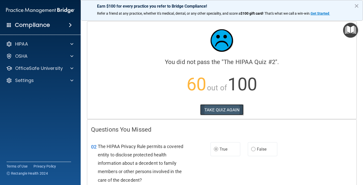
click at [219, 110] on button "TAKE QUIZ AGAIN" at bounding box center [222, 109] width 44 height 11
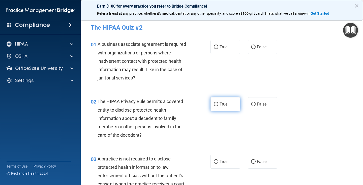
click at [220, 104] on span "True" at bounding box center [224, 103] width 8 height 5
click at [219, 104] on input "True" at bounding box center [216, 104] width 5 height 4
radio input "true"
click at [264, 48] on span "False" at bounding box center [262, 46] width 10 height 5
click at [256, 48] on input "False" at bounding box center [253, 47] width 5 height 4
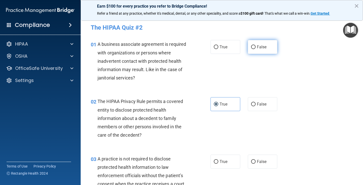
radio input "true"
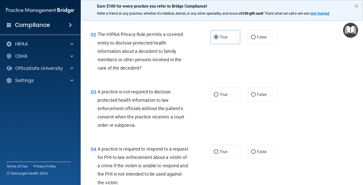
scroll to position [76, 0]
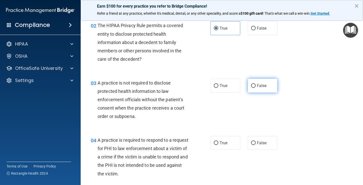
click at [263, 86] on span "False" at bounding box center [262, 85] width 10 height 5
click at [256, 86] on input "False" at bounding box center [253, 86] width 5 height 4
radio input "true"
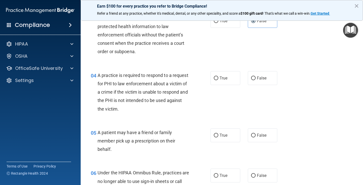
scroll to position [151, 0]
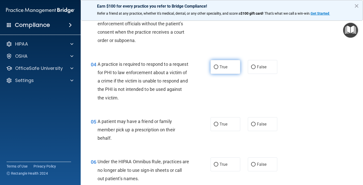
click at [229, 66] on label "True" at bounding box center [226, 67] width 30 height 14
click at [219, 66] on input "True" at bounding box center [216, 67] width 5 height 4
radio input "true"
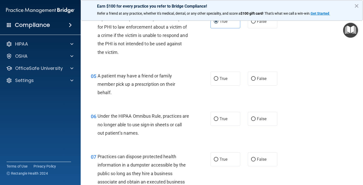
scroll to position [202, 0]
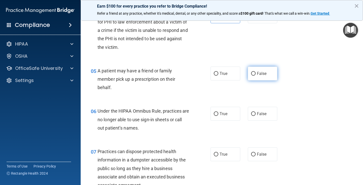
click at [261, 71] on label "False" at bounding box center [263, 73] width 30 height 14
click at [256, 72] on input "False" at bounding box center [253, 74] width 5 height 4
radio input "true"
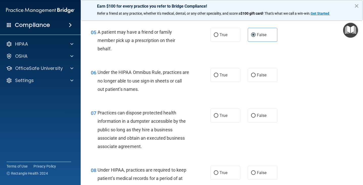
scroll to position [252, 0]
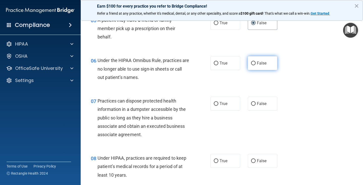
click at [263, 63] on span "False" at bounding box center [262, 63] width 10 height 5
click at [256, 63] on input "False" at bounding box center [253, 63] width 5 height 4
radio input "true"
click at [267, 101] on label "False" at bounding box center [263, 103] width 30 height 14
click at [256, 102] on input "False" at bounding box center [253, 104] width 5 height 4
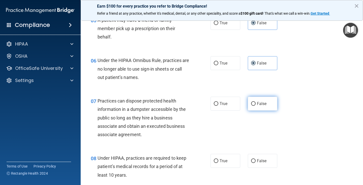
radio input "true"
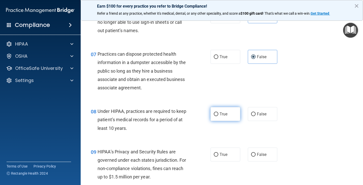
scroll to position [303, 0]
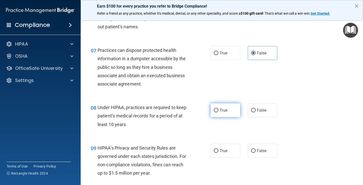
click at [215, 112] on input "True" at bounding box center [216, 110] width 5 height 4
radio input "true"
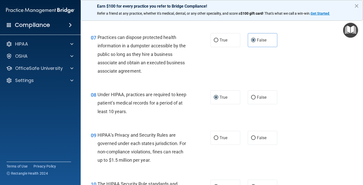
scroll to position [328, 0]
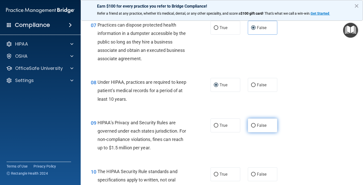
click at [261, 126] on span "False" at bounding box center [262, 125] width 10 height 5
click at [256, 126] on input "False" at bounding box center [253, 125] width 5 height 4
radio input "true"
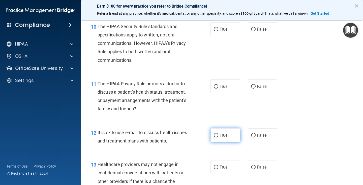
scroll to position [530, 0]
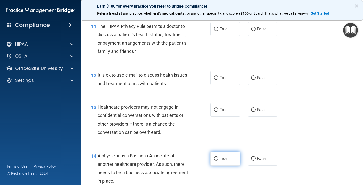
click at [215, 158] on input "True" at bounding box center [216, 158] width 5 height 4
radio input "true"
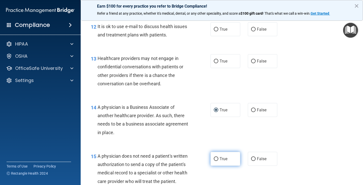
scroll to position [581, 0]
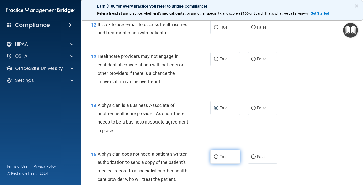
click at [220, 157] on span "True" at bounding box center [224, 156] width 8 height 5
click at [218, 157] on input "True" at bounding box center [216, 157] width 5 height 4
radio input "true"
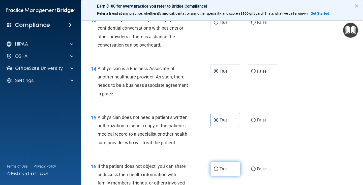
scroll to position [631, 0]
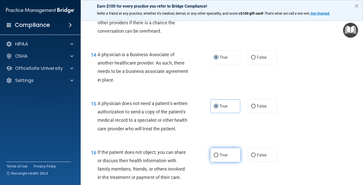
click at [216, 157] on input "True" at bounding box center [216, 155] width 5 height 4
radio input "true"
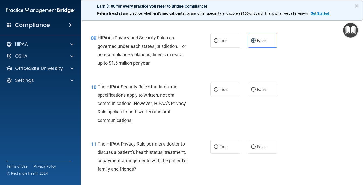
scroll to position [404, 0]
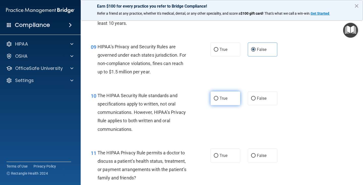
click at [222, 102] on label "True" at bounding box center [226, 98] width 30 height 14
click at [219, 100] on input "True" at bounding box center [216, 98] width 5 height 4
radio input "true"
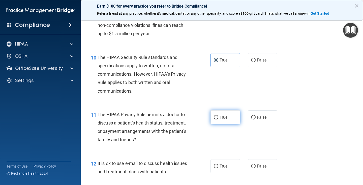
scroll to position [454, 0]
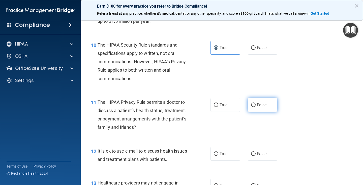
click at [257, 107] on span "False" at bounding box center [262, 104] width 10 height 5
click at [256, 107] on input "False" at bounding box center [253, 105] width 5 height 4
radio input "true"
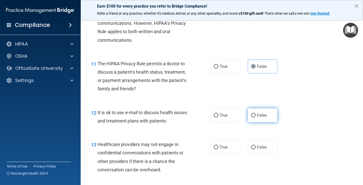
scroll to position [505, 0]
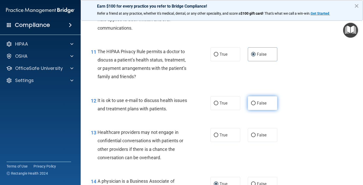
click at [265, 106] on label "False" at bounding box center [263, 103] width 30 height 14
click at [256, 105] on input "False" at bounding box center [253, 103] width 5 height 4
radio input "true"
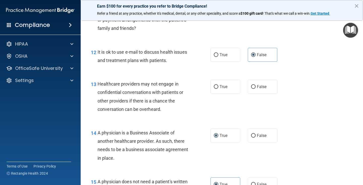
scroll to position [555, 0]
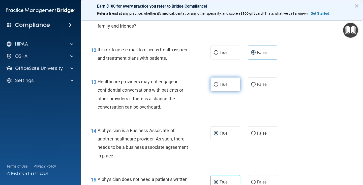
click at [219, 87] on label "True" at bounding box center [226, 84] width 30 height 14
click at [219, 86] on input "True" at bounding box center [216, 85] width 5 height 4
radio input "true"
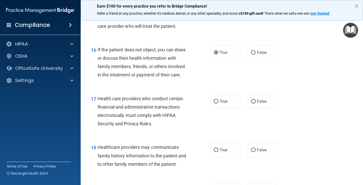
scroll to position [757, 0]
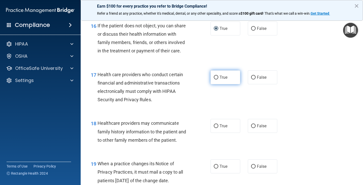
click at [218, 84] on label "True" at bounding box center [226, 77] width 30 height 14
click at [218, 79] on input "True" at bounding box center [216, 77] width 5 height 4
radio input "true"
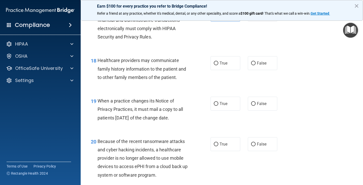
scroll to position [833, 0]
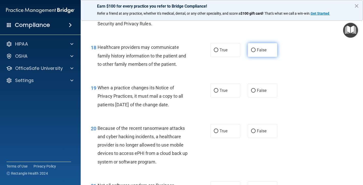
click at [265, 57] on label "False" at bounding box center [263, 50] width 30 height 14
click at [256, 52] on input "False" at bounding box center [253, 50] width 5 height 4
radio input "true"
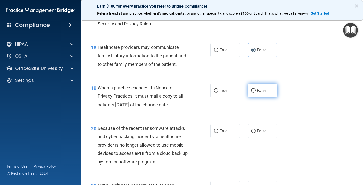
click at [263, 93] on span "False" at bounding box center [262, 90] width 10 height 5
click at [256, 92] on input "False" at bounding box center [253, 91] width 5 height 4
radio input "true"
click at [253, 133] on input "False" at bounding box center [253, 131] width 5 height 4
radio input "true"
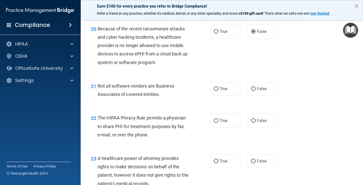
scroll to position [934, 0]
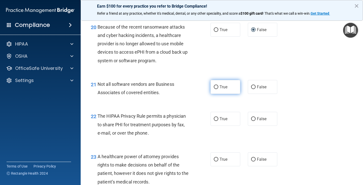
click at [224, 89] on span "True" at bounding box center [224, 86] width 8 height 5
click at [219, 89] on input "True" at bounding box center [216, 87] width 5 height 4
radio input "true"
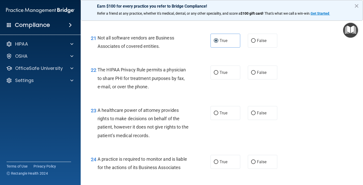
scroll to position [984, 0]
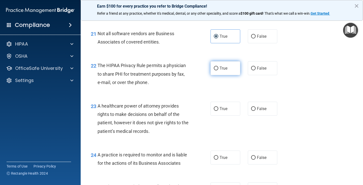
click at [217, 74] on label "True" at bounding box center [226, 68] width 30 height 14
click at [217, 70] on input "True" at bounding box center [216, 68] width 5 height 4
radio input "true"
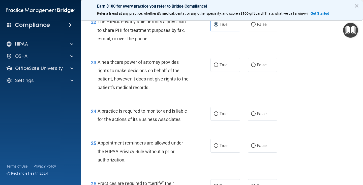
scroll to position [1035, 0]
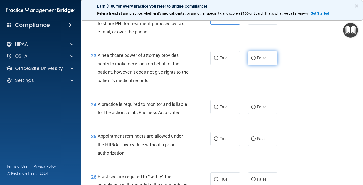
click at [253, 60] on input "False" at bounding box center [253, 58] width 5 height 4
radio input "true"
click at [253, 109] on input "False" at bounding box center [253, 107] width 5 height 4
radio input "true"
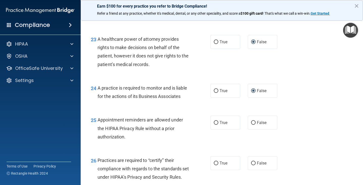
scroll to position [1060, 0]
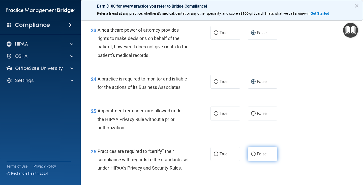
click at [253, 161] on label "False" at bounding box center [263, 154] width 30 height 14
click at [253, 156] on input "False" at bounding box center [253, 154] width 5 height 4
radio input "true"
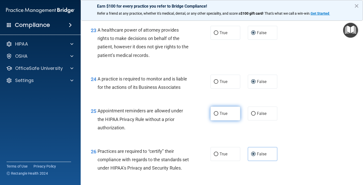
click at [214, 115] on input "True" at bounding box center [216, 114] width 5 height 4
radio input "true"
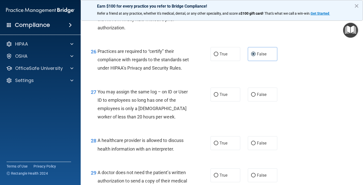
scroll to position [1161, 0]
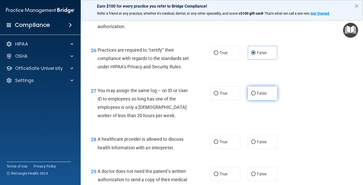
click at [253, 95] on input "False" at bounding box center [253, 93] width 5 height 4
radio input "true"
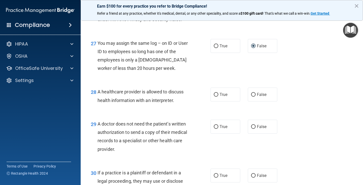
scroll to position [1212, 0]
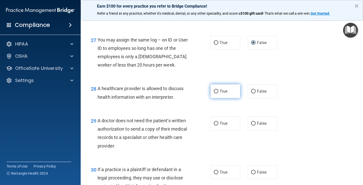
click at [216, 93] on input "True" at bounding box center [216, 91] width 5 height 4
radio input "true"
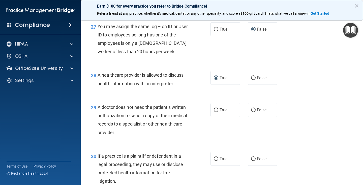
scroll to position [1262, 0]
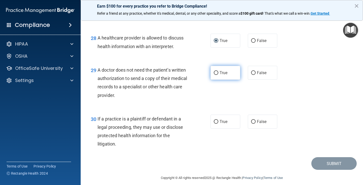
click at [216, 75] on input "True" at bounding box center [216, 73] width 5 height 4
radio input "true"
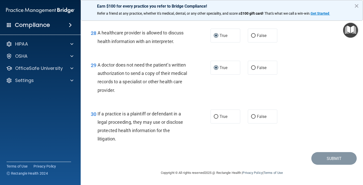
scroll to position [1292, 0]
click at [223, 118] on span "True" at bounding box center [224, 116] width 8 height 5
click at [219, 118] on input "True" at bounding box center [216, 117] width 5 height 4
radio input "true"
click at [323, 158] on button "Submit" at bounding box center [334, 158] width 45 height 13
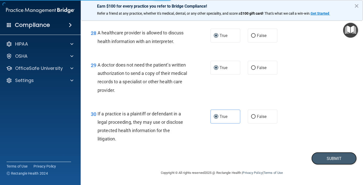
scroll to position [1267, 0]
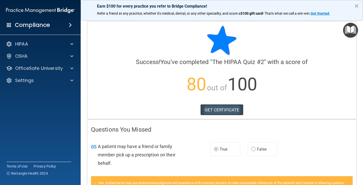
click at [220, 108] on link "GET CERTIFICATE" at bounding box center [222, 109] width 43 height 11
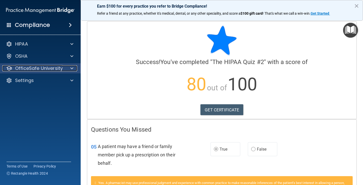
click at [33, 66] on p "OfficeSafe University" at bounding box center [39, 68] width 48 height 6
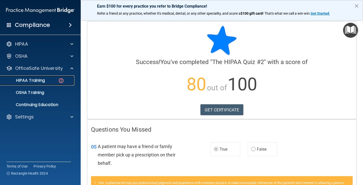
click at [51, 81] on div "HIPAA Training" at bounding box center [37, 80] width 69 height 5
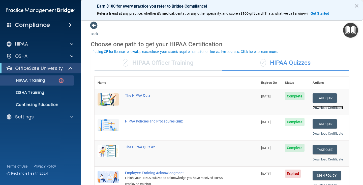
click at [316, 107] on link "Download Certificate" at bounding box center [328, 108] width 31 height 4
click at [322, 160] on link "Download Certificate" at bounding box center [328, 159] width 31 height 4
click at [326, 133] on link "Download Certificate" at bounding box center [328, 133] width 31 height 4
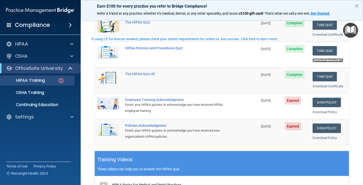
scroll to position [76, 0]
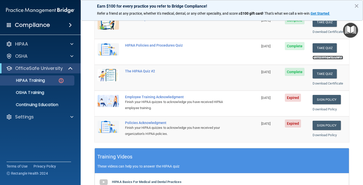
click at [333, 58] on link "Download Certificate" at bounding box center [328, 58] width 31 height 4
